Goal: Transaction & Acquisition: Purchase product/service

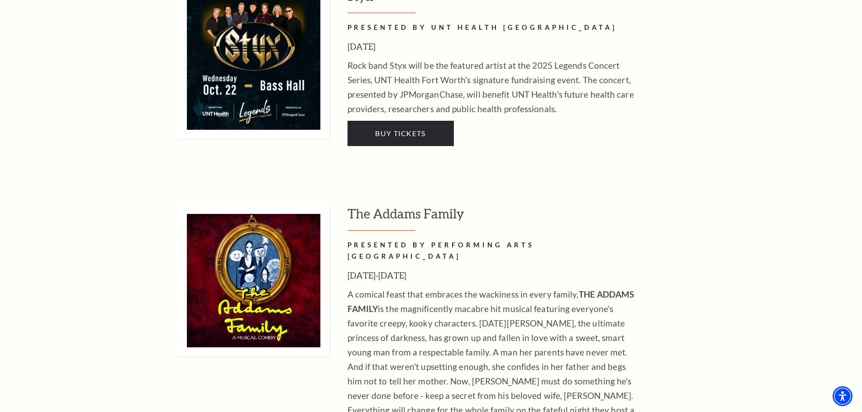
scroll to position [1312, 0]
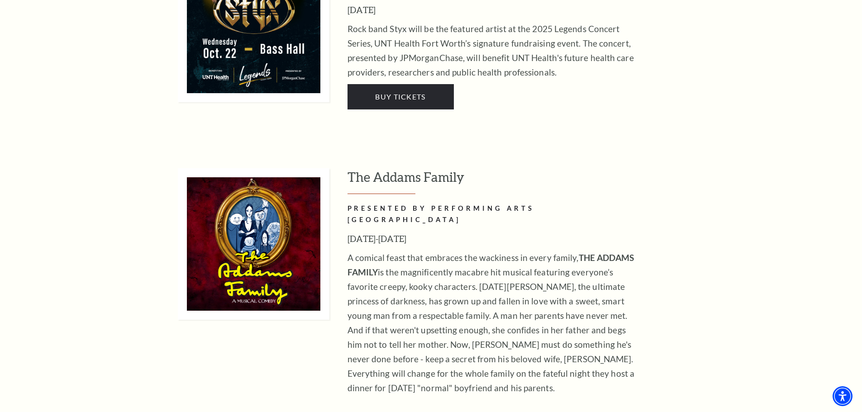
click at [218, 202] on img at bounding box center [254, 244] width 152 height 152
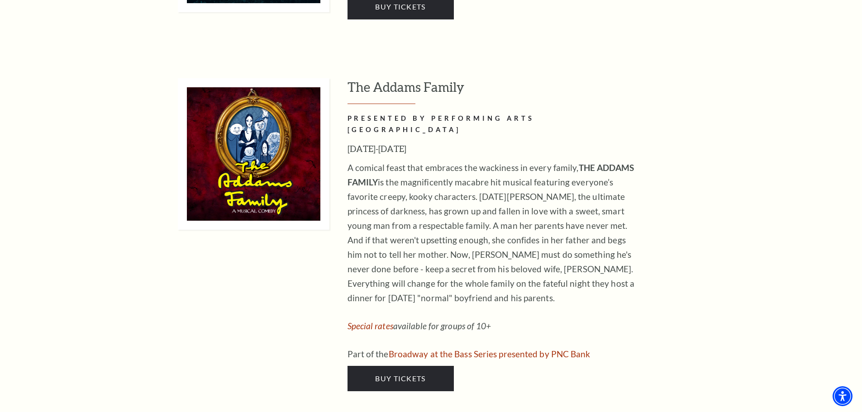
scroll to position [1402, 0]
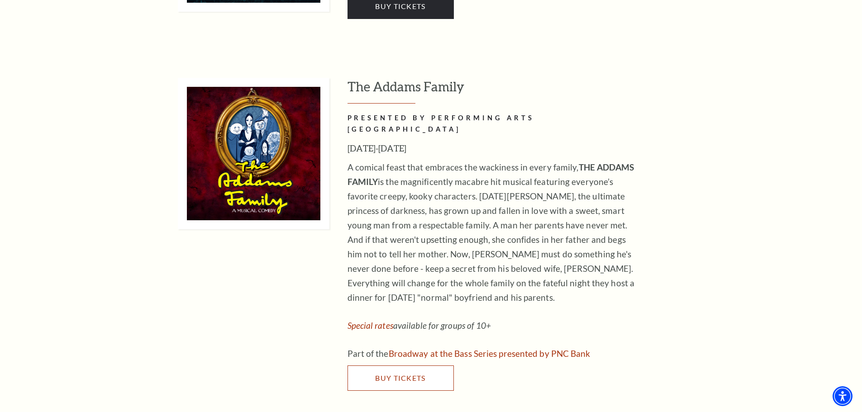
click at [406, 374] on span "Buy Tickets" at bounding box center [400, 378] width 50 height 9
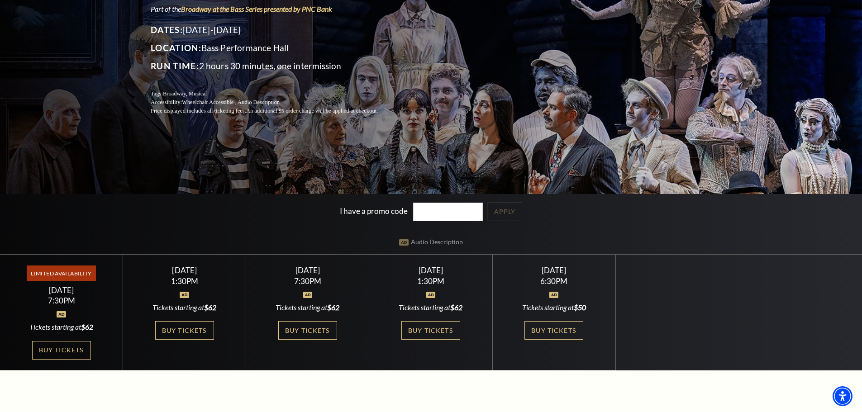
scroll to position [136, 0]
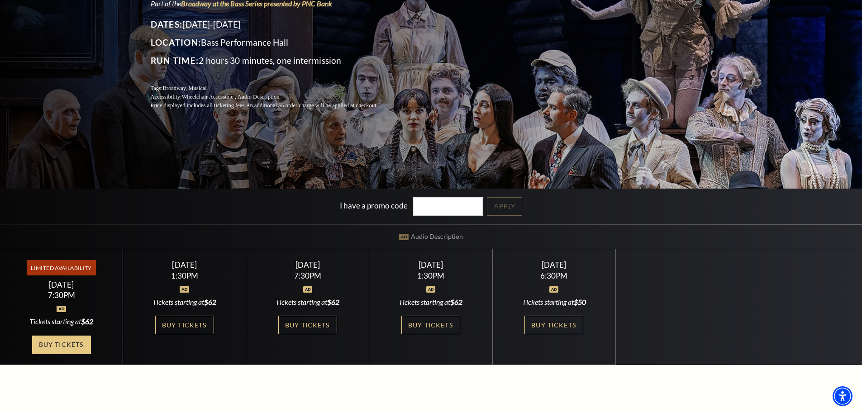
click at [65, 350] on link "Buy Tickets" at bounding box center [61, 345] width 59 height 19
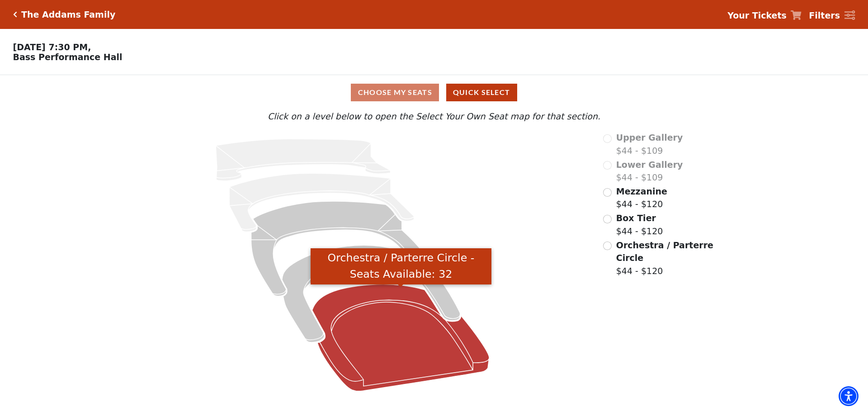
click at [372, 347] on icon "Orchestra / Parterre Circle - Seats Available: 32" at bounding box center [401, 337] width 177 height 107
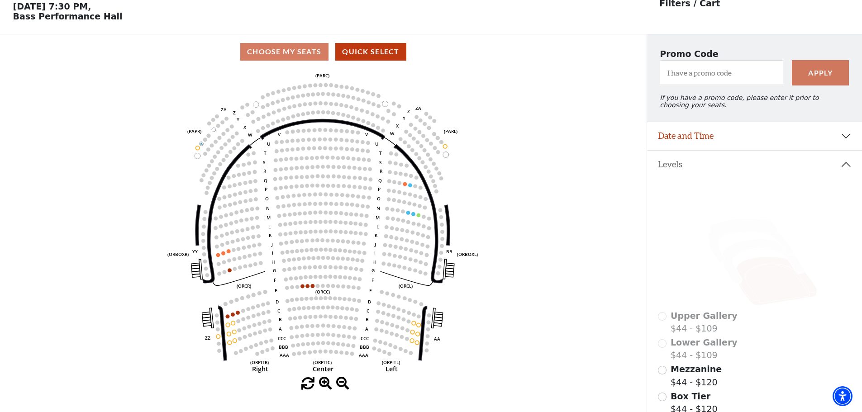
scroll to position [42, 0]
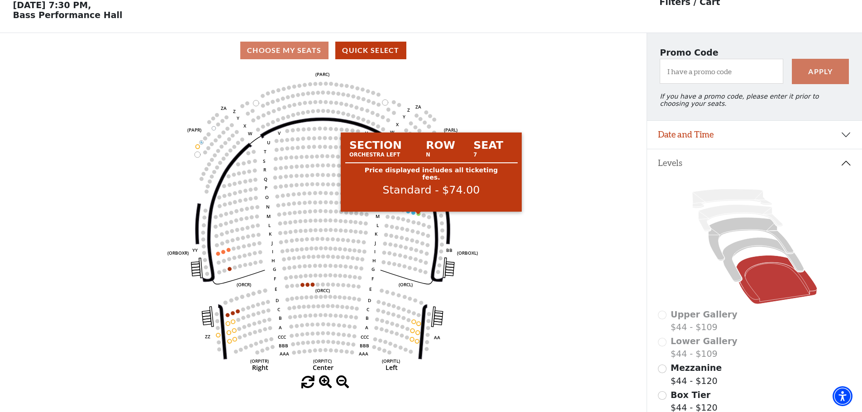
click at [418, 216] on circle at bounding box center [419, 214] width 4 height 4
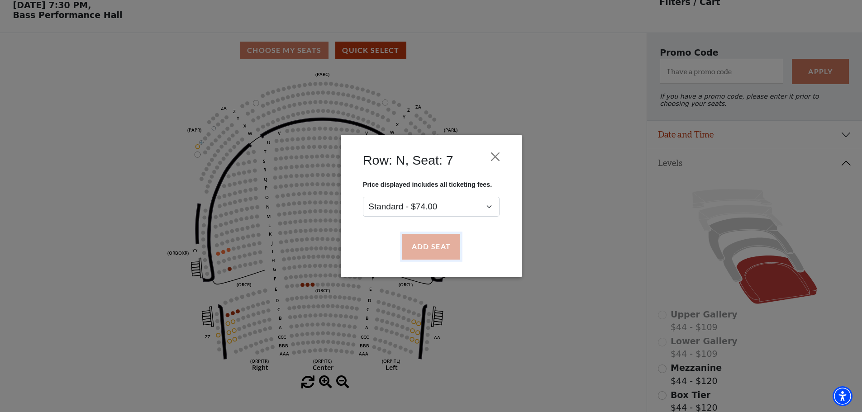
click at [436, 249] on button "Add Seat" at bounding box center [431, 246] width 58 height 25
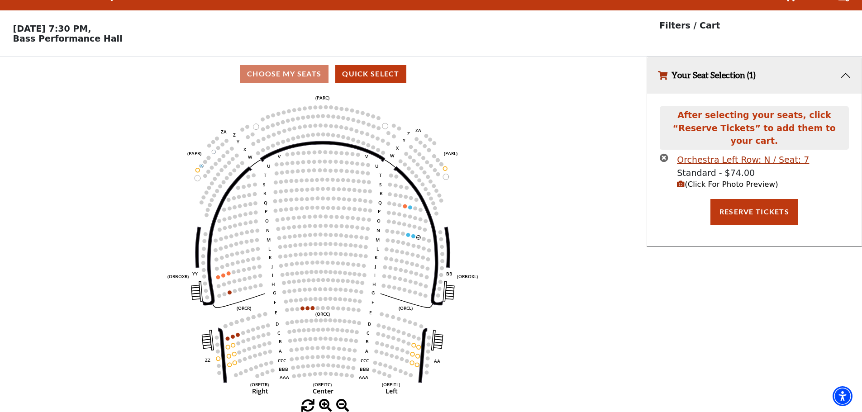
scroll to position [0, 0]
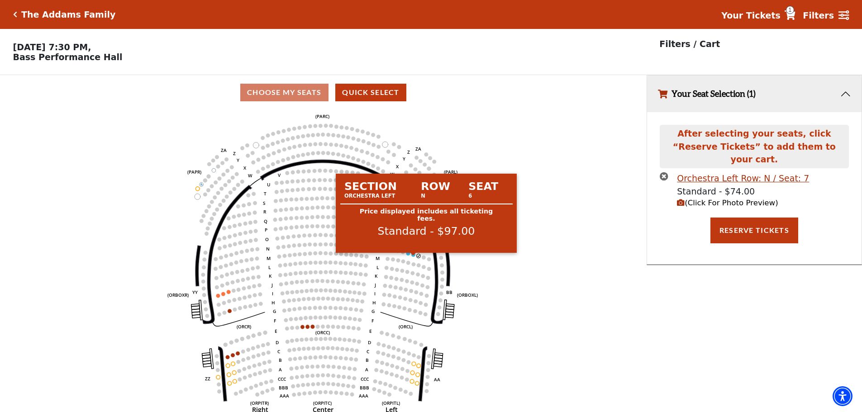
click at [413, 257] on circle at bounding box center [414, 255] width 4 height 4
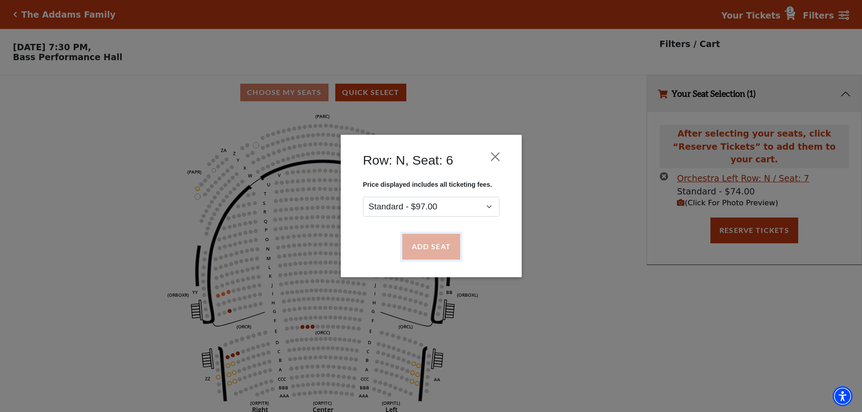
click at [432, 249] on button "Add Seat" at bounding box center [431, 246] width 58 height 25
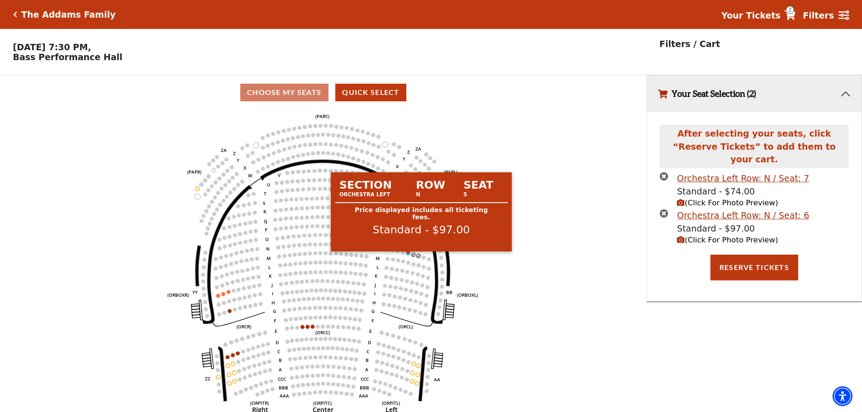
click at [408, 256] on circle at bounding box center [408, 253] width 4 height 4
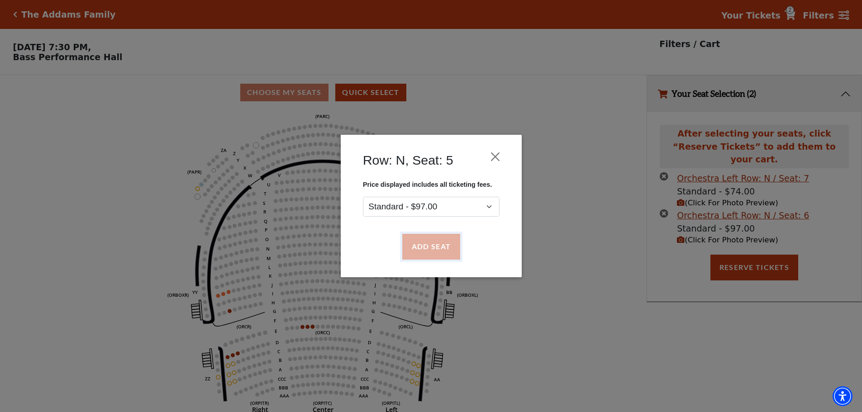
click at [431, 250] on button "Add Seat" at bounding box center [431, 246] width 58 height 25
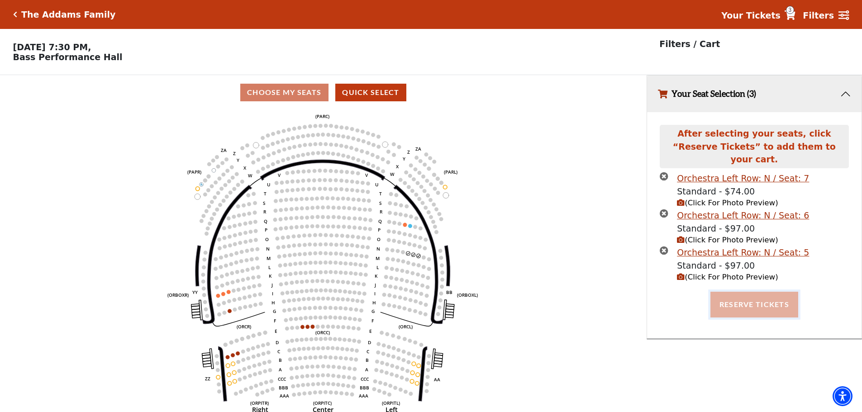
click at [772, 299] on button "Reserve Tickets" at bounding box center [754, 304] width 88 height 25
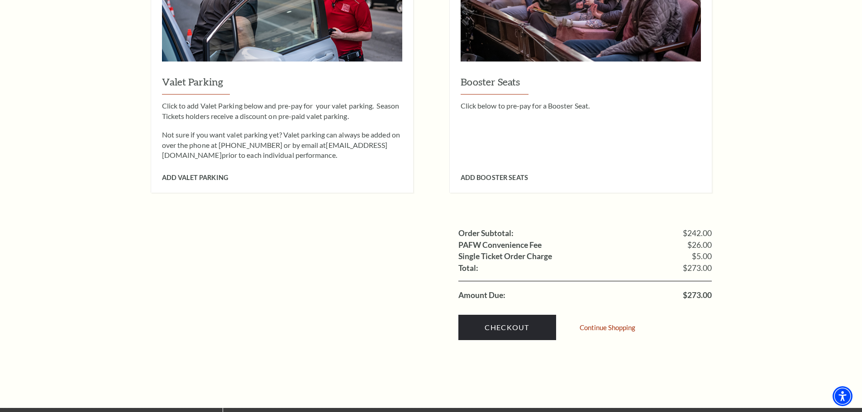
scroll to position [769, 0]
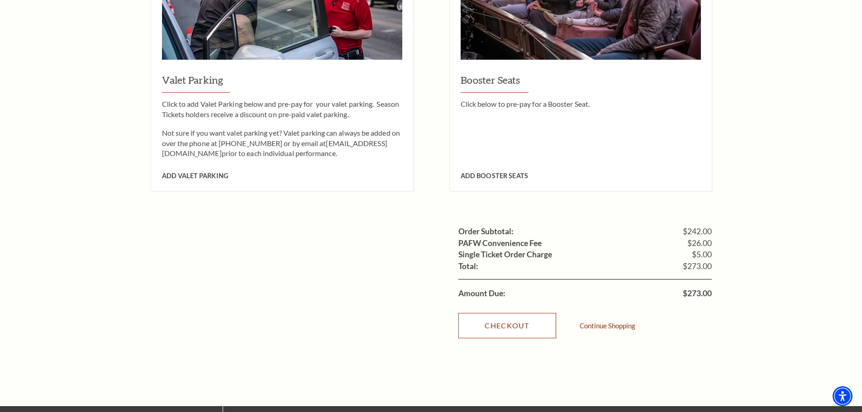
click at [520, 313] on link "Checkout" at bounding box center [507, 325] width 98 height 25
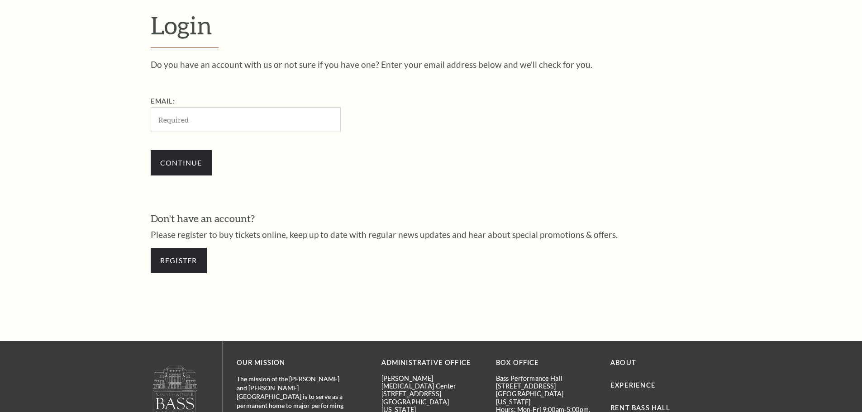
scroll to position [303, 0]
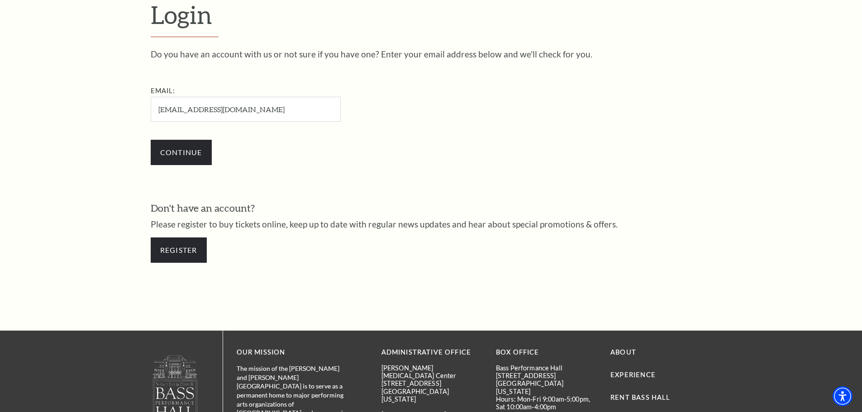
type input "sogo242@yahoo.com"
click at [238, 80] on div "Do you have an account with us or not sure if you have one? Enter your email ad…" at bounding box center [431, 112] width 561 height 124
click at [180, 155] on input "Continue" at bounding box center [181, 152] width 61 height 25
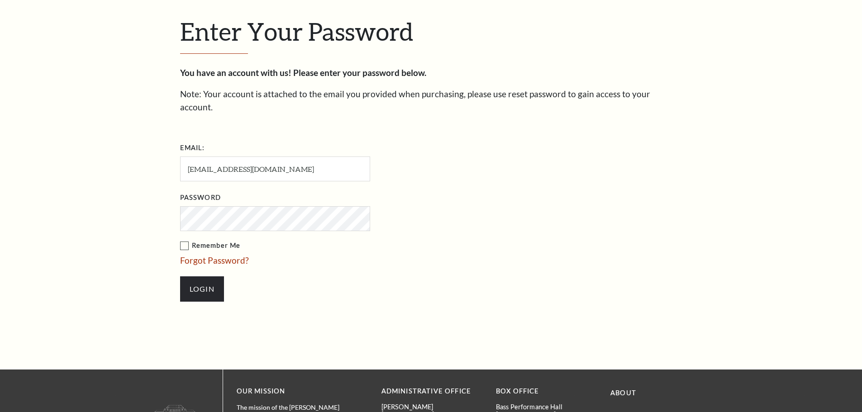
scroll to position [311, 0]
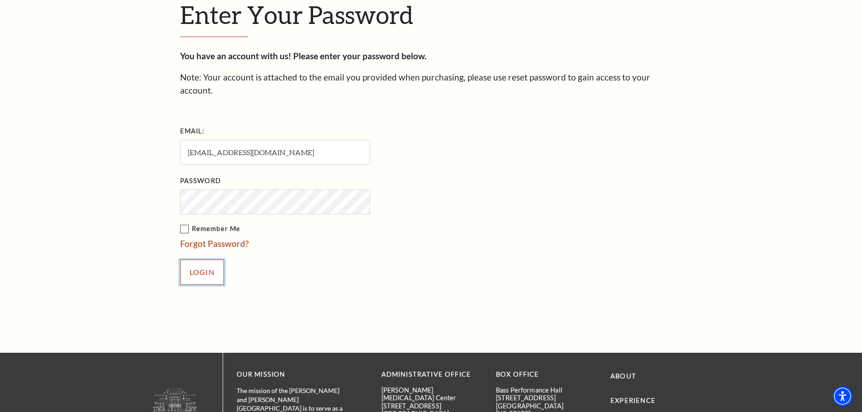
click at [207, 265] on input "Login" at bounding box center [202, 272] width 44 height 25
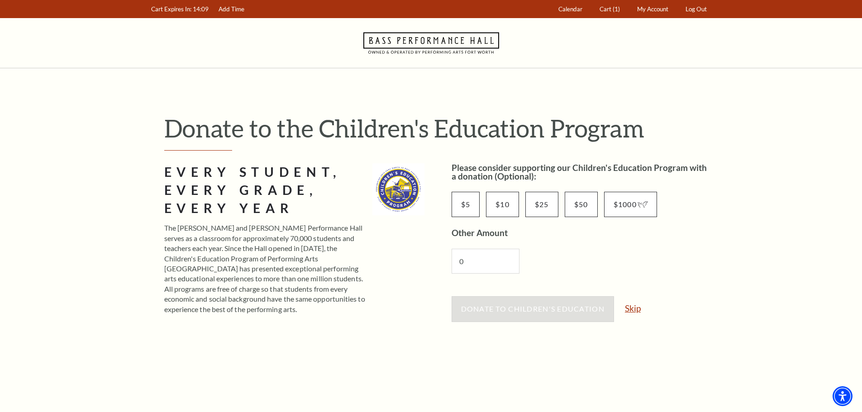
click at [638, 309] on link "Skip" at bounding box center [633, 308] width 16 height 9
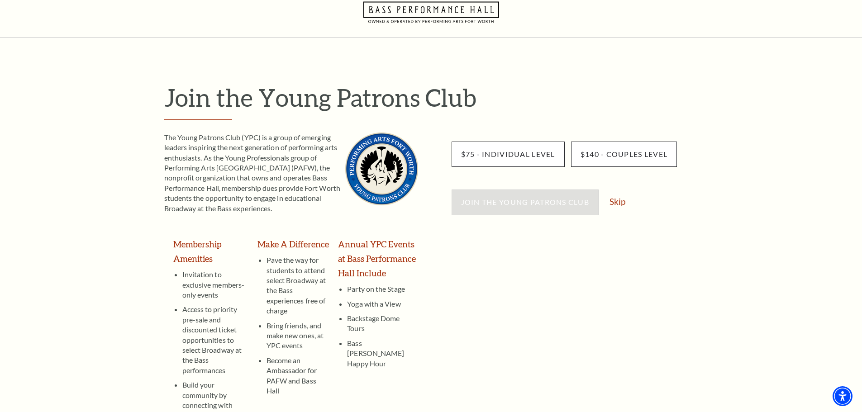
scroll to position [45, 0]
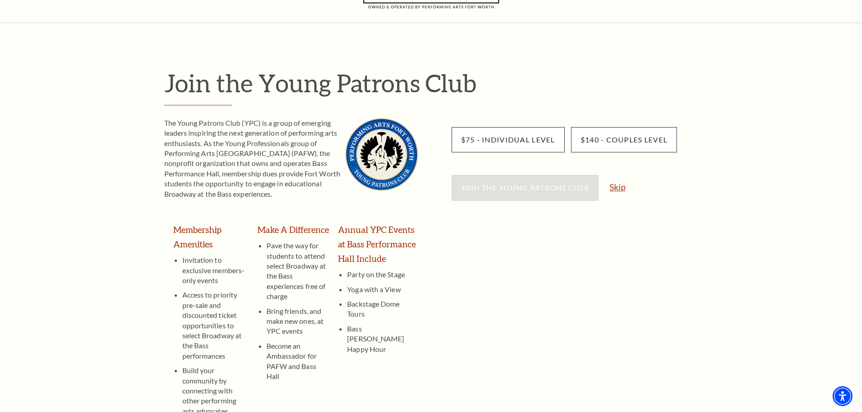
click at [620, 188] on link "Skip" at bounding box center [617, 187] width 16 height 9
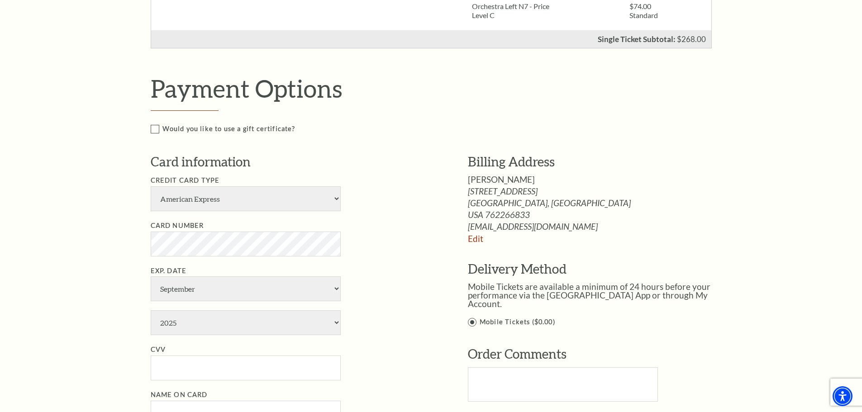
scroll to position [407, 0]
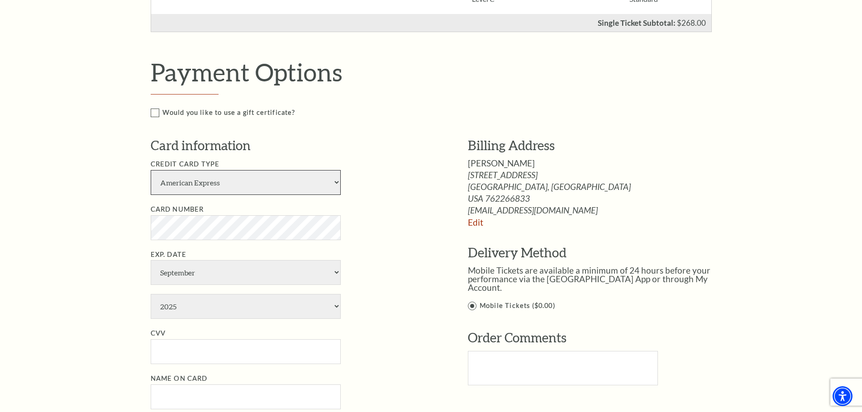
click at [236, 184] on select "American Express Visa Master Card Discover" at bounding box center [246, 182] width 190 height 25
click at [151, 170] on select "American Express Visa Master Card Discover" at bounding box center [246, 182] width 190 height 25
click at [242, 180] on select "American Express Visa Master Card Discover" at bounding box center [246, 182] width 190 height 25
select select "25"
click at [151, 170] on select "American Express Visa Master Card Discover" at bounding box center [246, 182] width 190 height 25
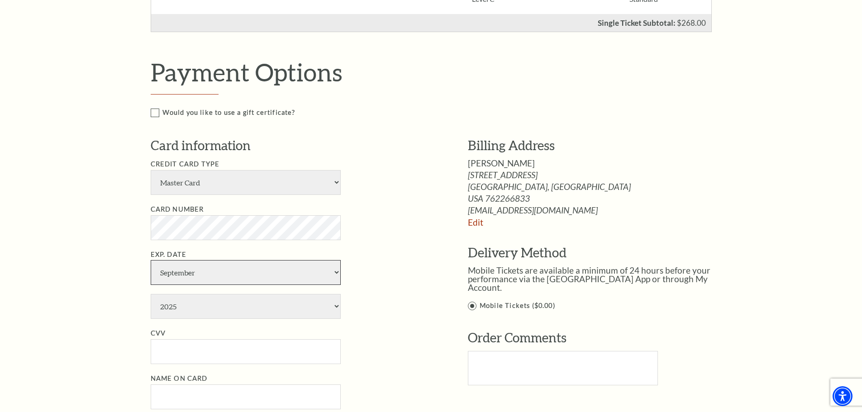
click at [200, 272] on select "January February March April May June July August September October November De…" at bounding box center [246, 272] width 190 height 25
select select "4"
click at [151, 260] on select "January February March April May June July August September October November De…" at bounding box center [246, 272] width 190 height 25
click at [202, 310] on select "2025 2026 2027 2028 2029 2030 2031 2032 2033 2034" at bounding box center [246, 306] width 190 height 25
select select "2027"
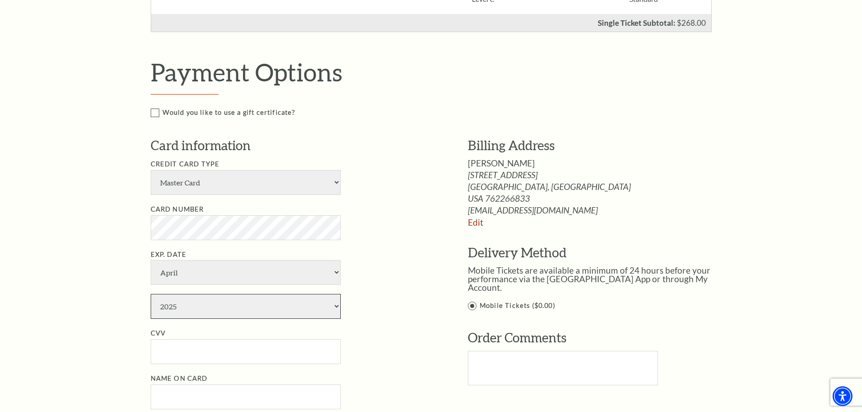
click at [151, 294] on select "2025 2026 2027 2028 2029 2030 2031 2032 2033 2034" at bounding box center [246, 306] width 190 height 25
click at [184, 356] on input "CVV" at bounding box center [246, 351] width 190 height 25
type input "905"
click at [118, 314] on div "Notice × Tickets cannot be removed during a Ticket Exchange. Choose Start Over …" at bounding box center [431, 194] width 862 height 1066
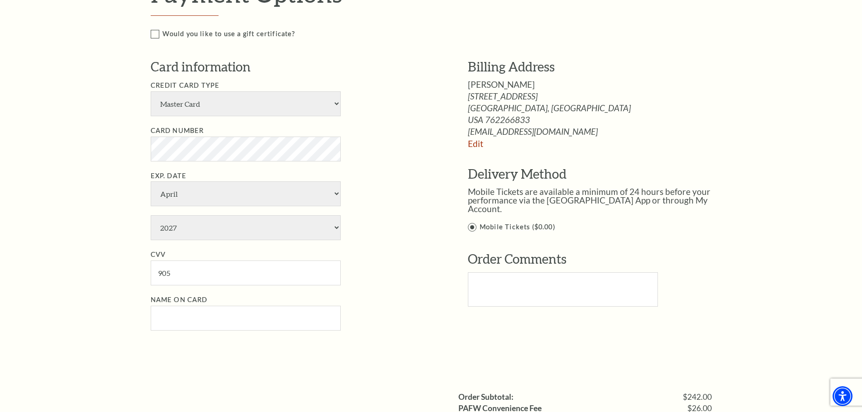
scroll to position [498, 0]
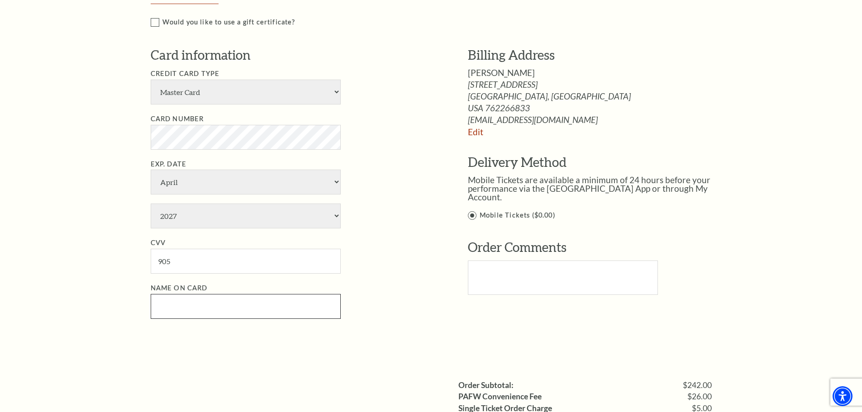
click at [162, 305] on input "Name on Card" at bounding box center [246, 306] width 190 height 25
type input "[PERSON_NAME]"
click at [424, 318] on li "Name on Card [PERSON_NAME]" at bounding box center [296, 301] width 290 height 36
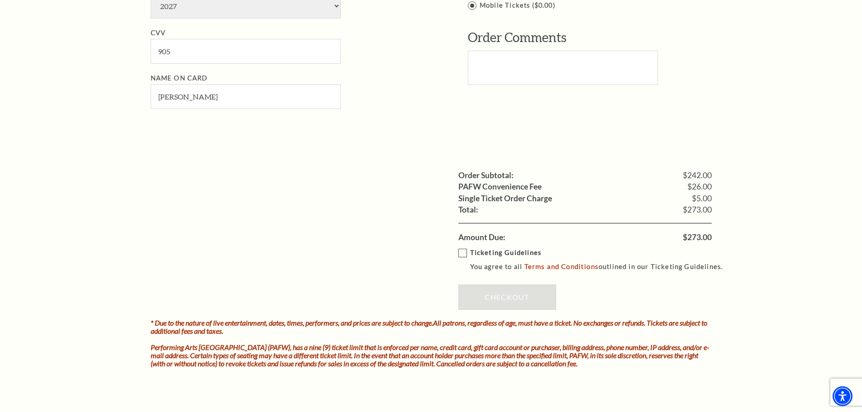
scroll to position [724, 0]
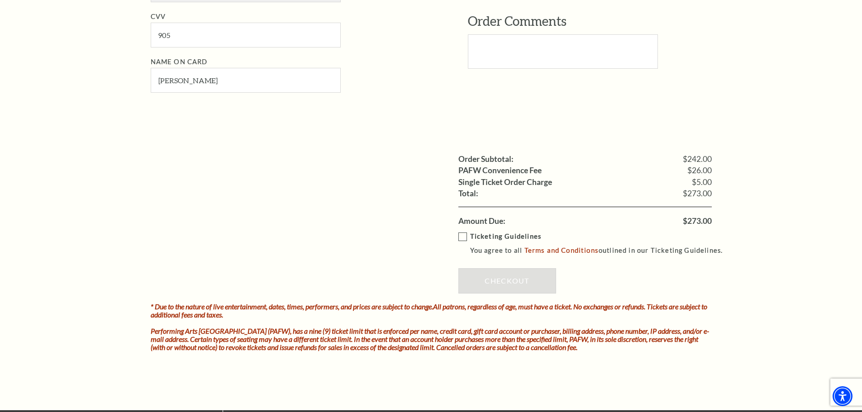
click at [464, 239] on label "Ticketing Guidelines You agree to all Terms and Conditions outlined in our Tick…" at bounding box center [594, 243] width 273 height 25
click at [0, 0] on input "Ticketing Guidelines You agree to all Terms and Conditions outlined in our Tick…" at bounding box center [0, 0] width 0 height 0
click at [517, 286] on link "Checkout" at bounding box center [507, 280] width 98 height 25
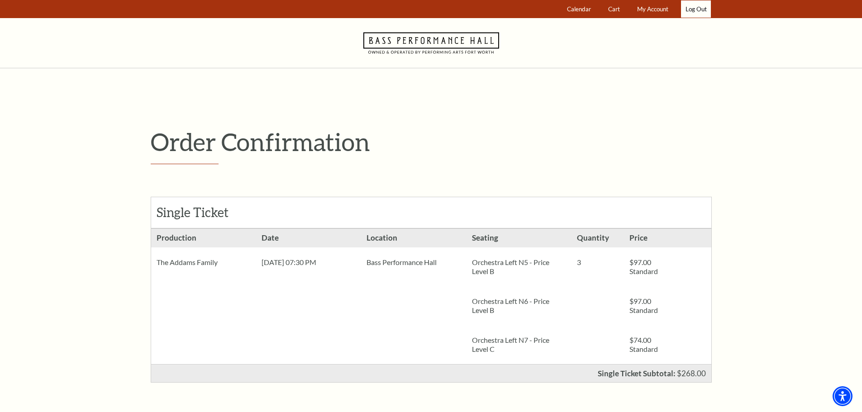
click at [696, 9] on link "Log Out" at bounding box center [696, 9] width 30 height 18
